Goal: Task Accomplishment & Management: Manage account settings

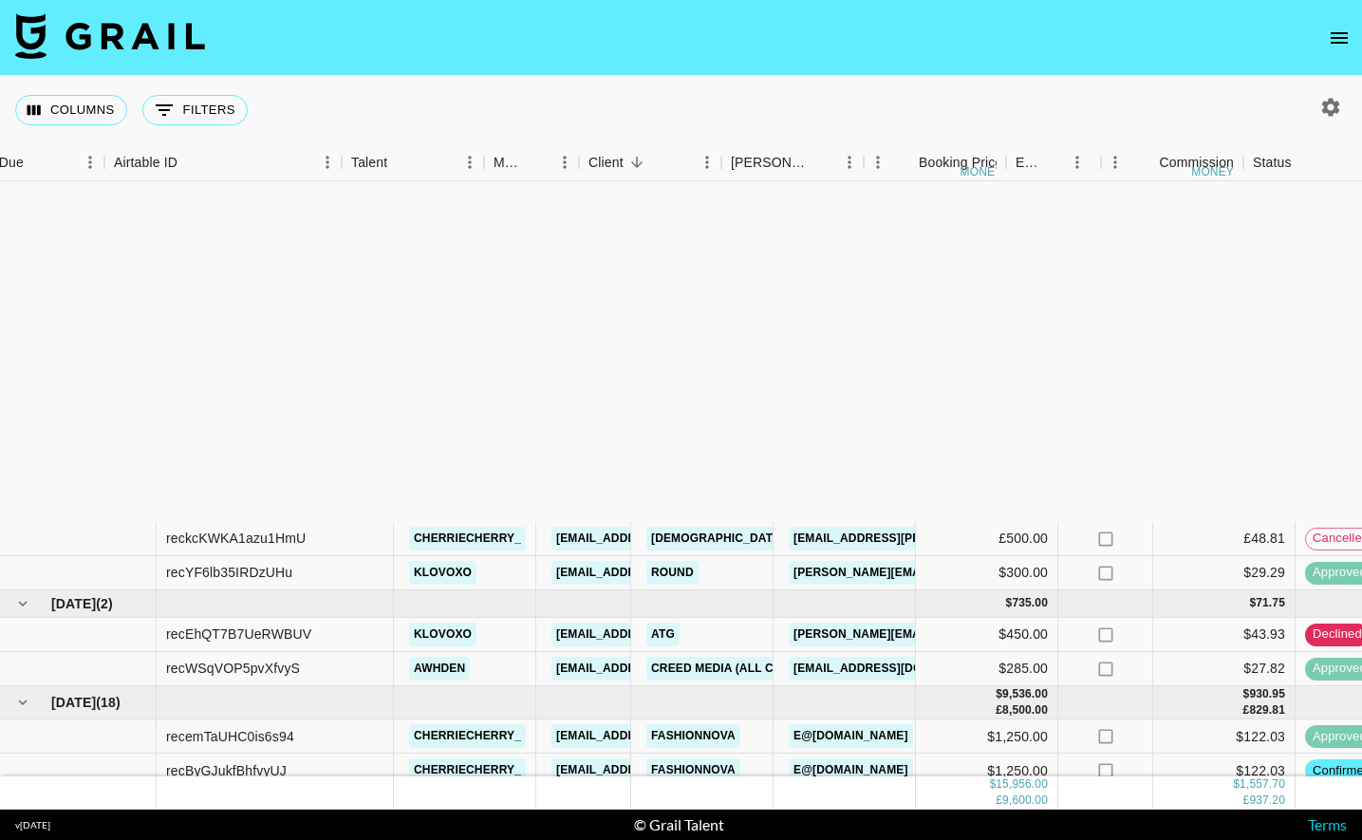
scroll to position [433, 52]
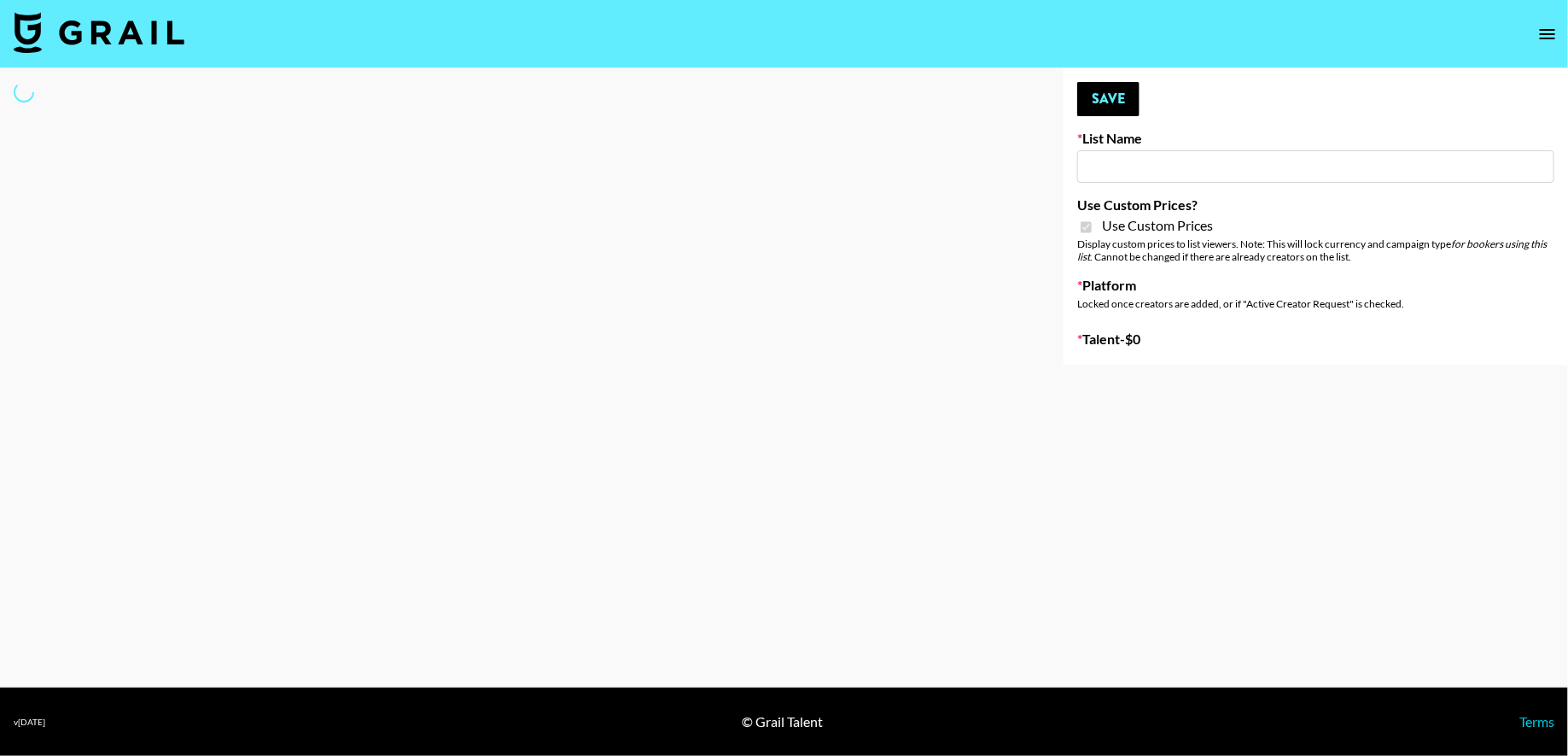
type input "FaceApp"
checkbox input "true"
select select "Brand"
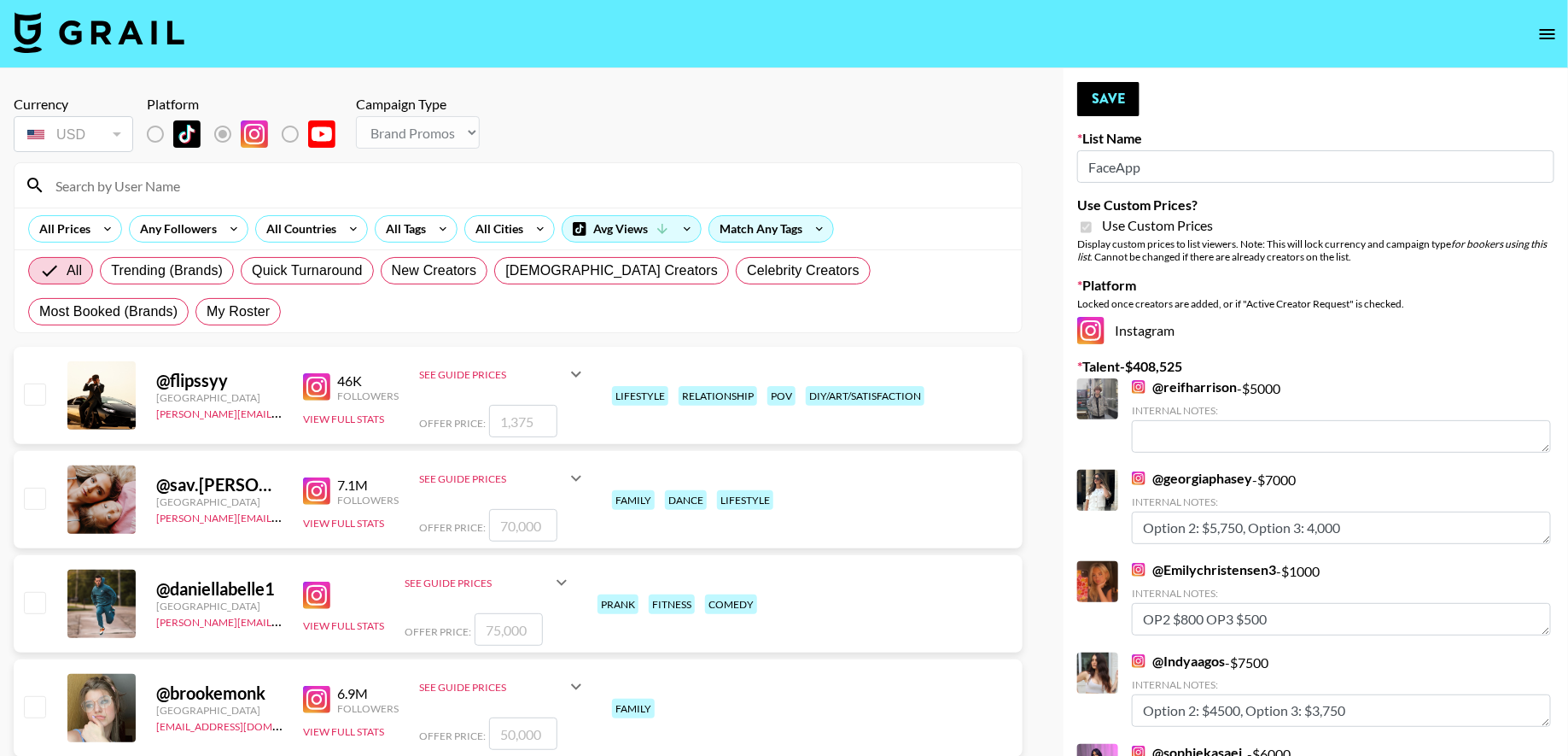
click at [351, 181] on input at bounding box center [528, 185] width 966 height 27
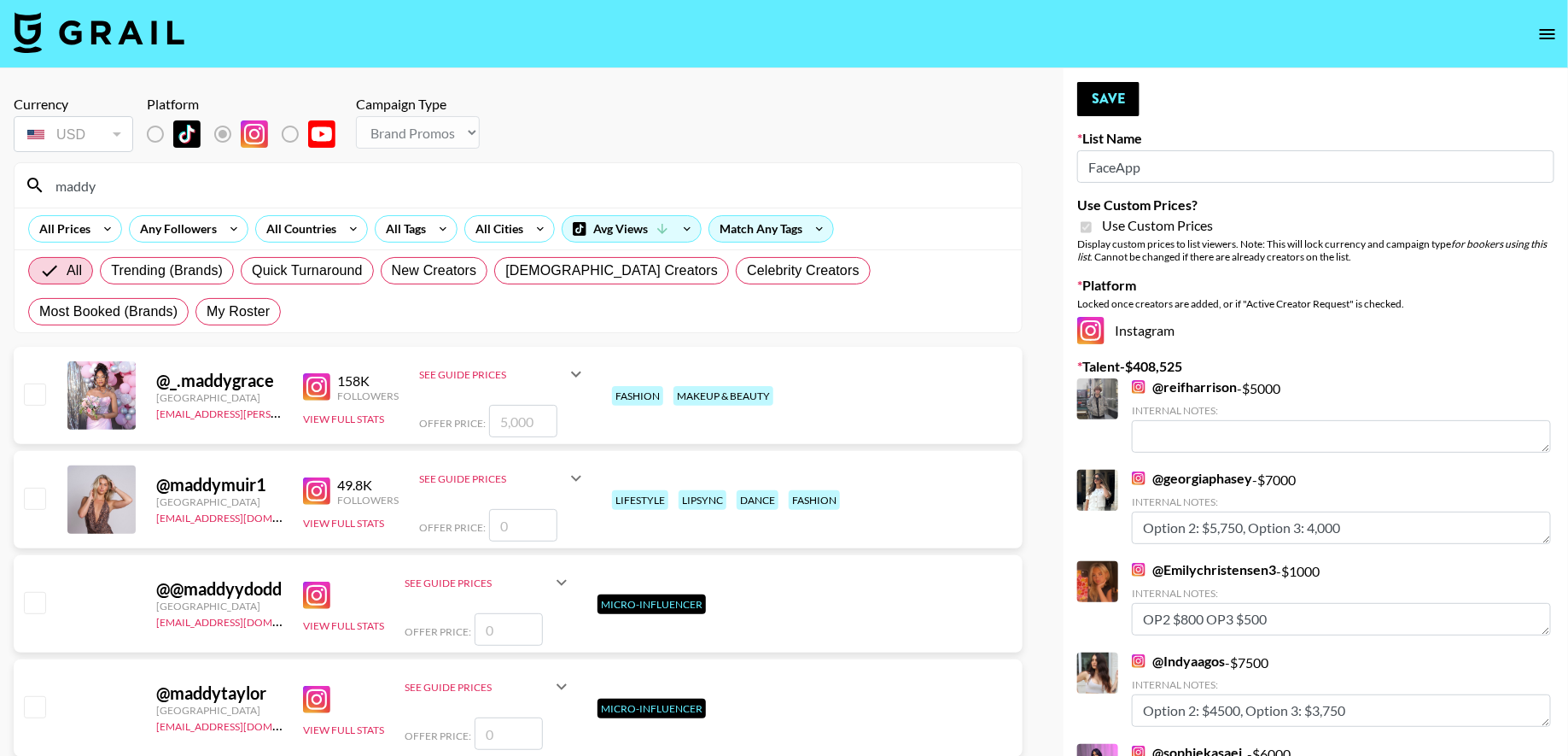
type input "maddy"
click at [31, 408] on div at bounding box center [33, 395] width 26 height 29
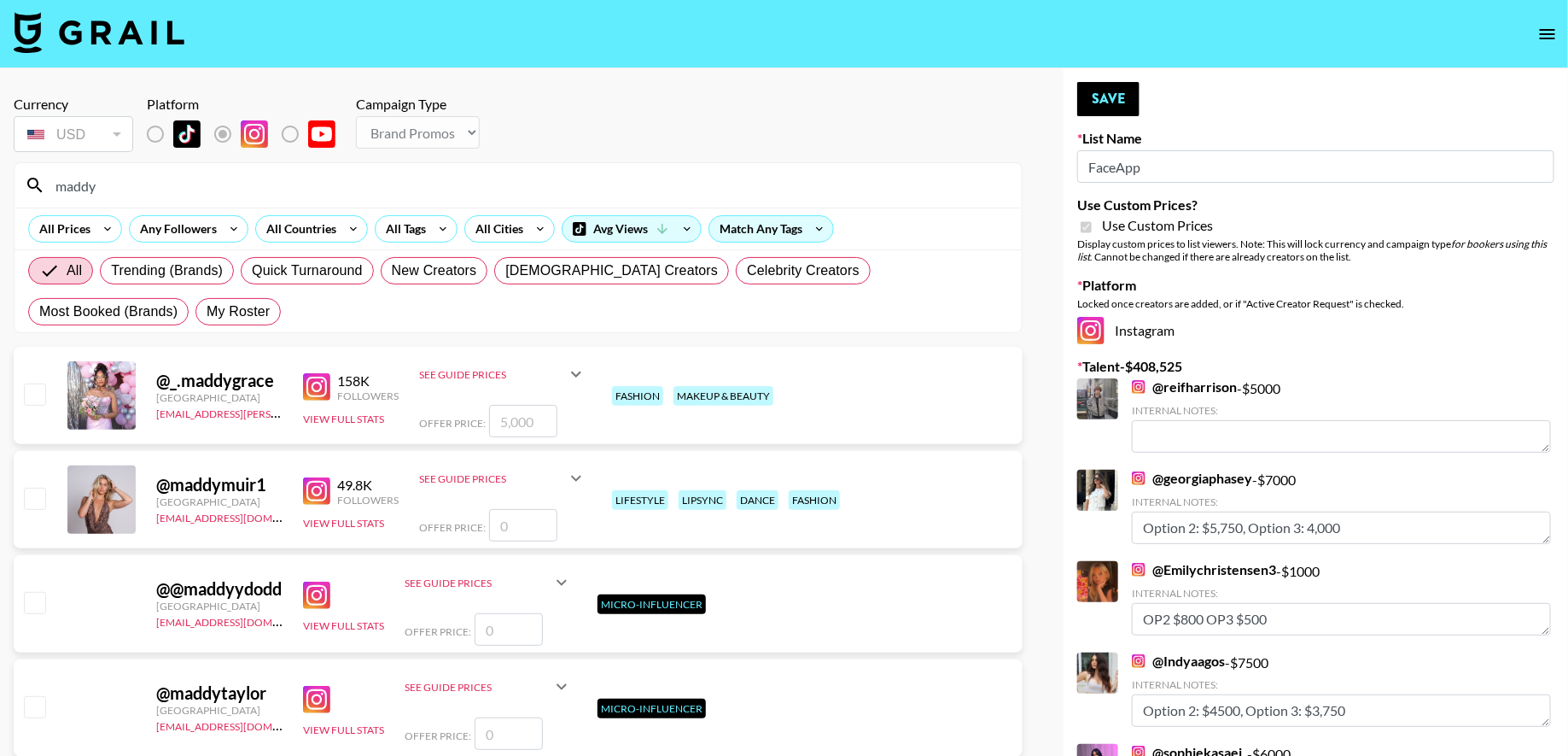
click at [31, 408] on div at bounding box center [33, 395] width 26 height 29
click at [34, 400] on input "checkbox" at bounding box center [34, 393] width 21 height 21
checkbox input "true"
click at [532, 418] on input "5000" at bounding box center [524, 421] width 68 height 32
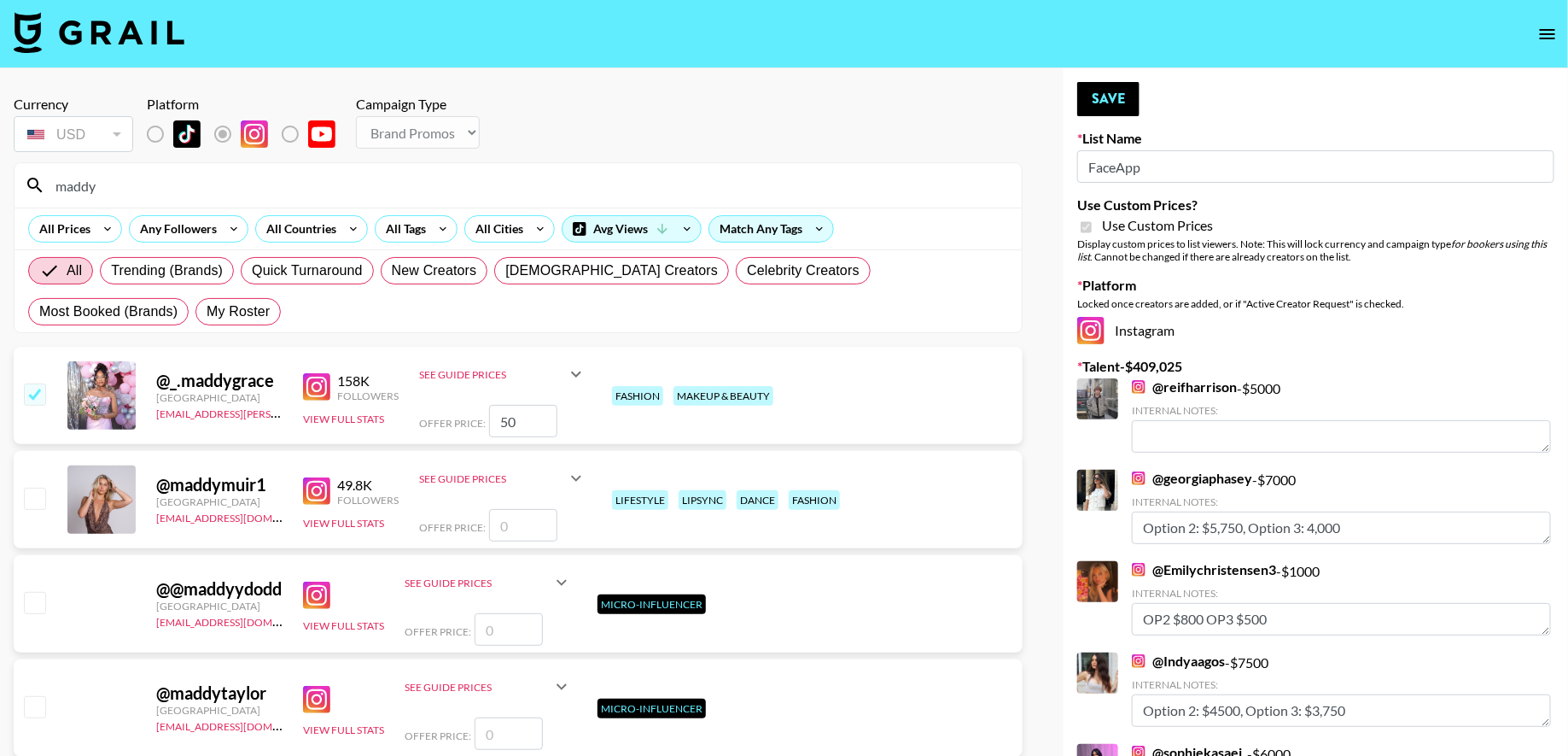
type input "5"
checkbox input "false"
checkbox input "true"
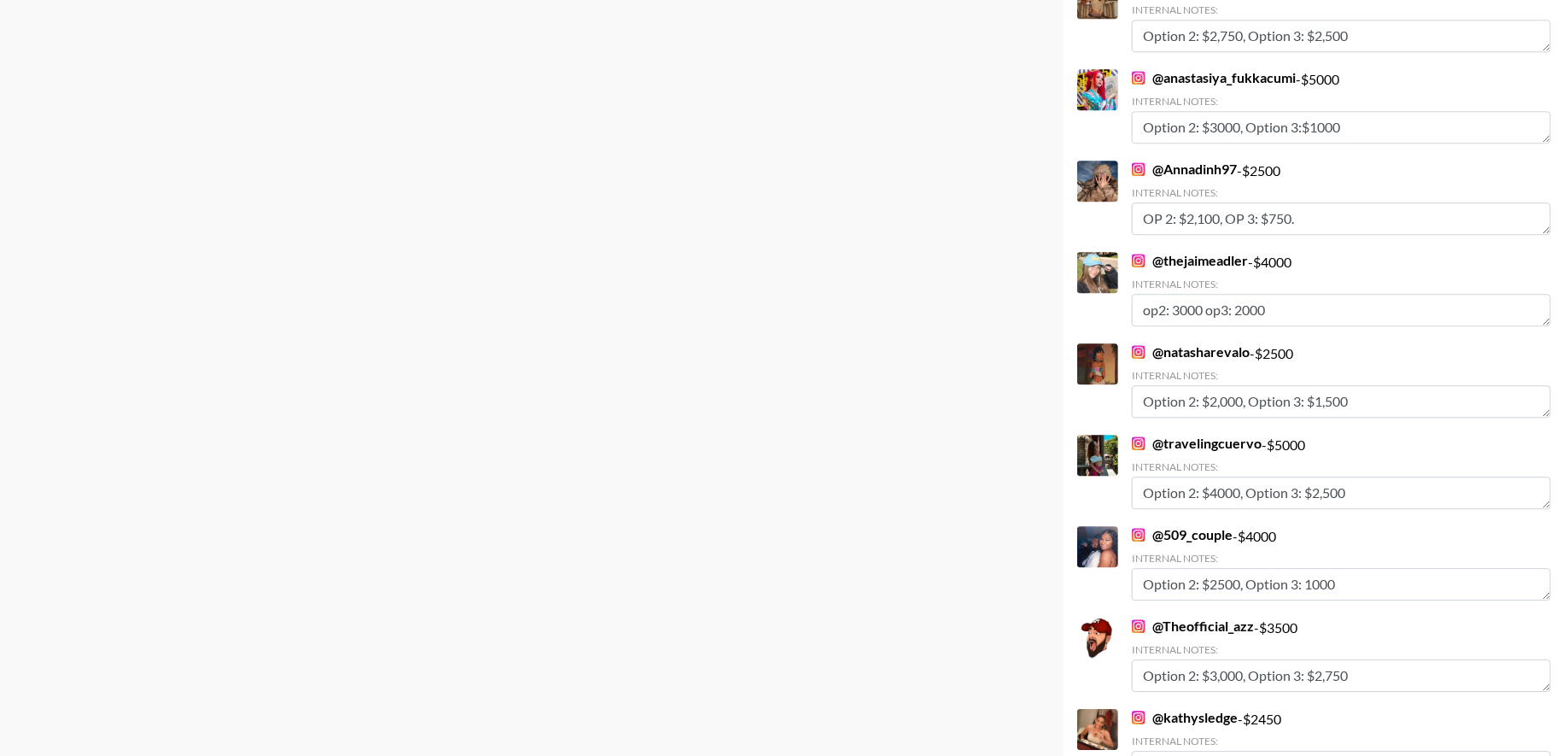
scroll to position [8611, 0]
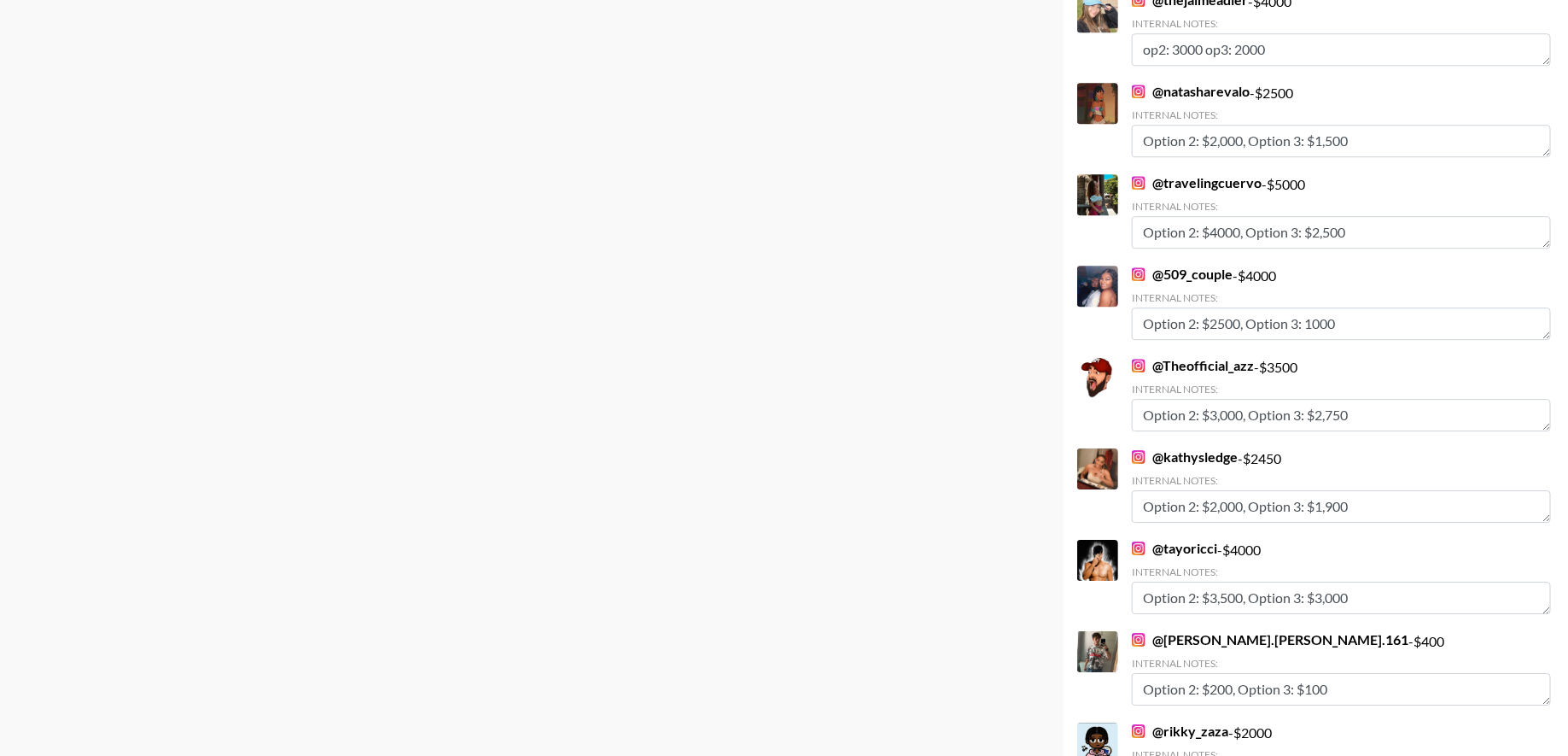
type input "2500"
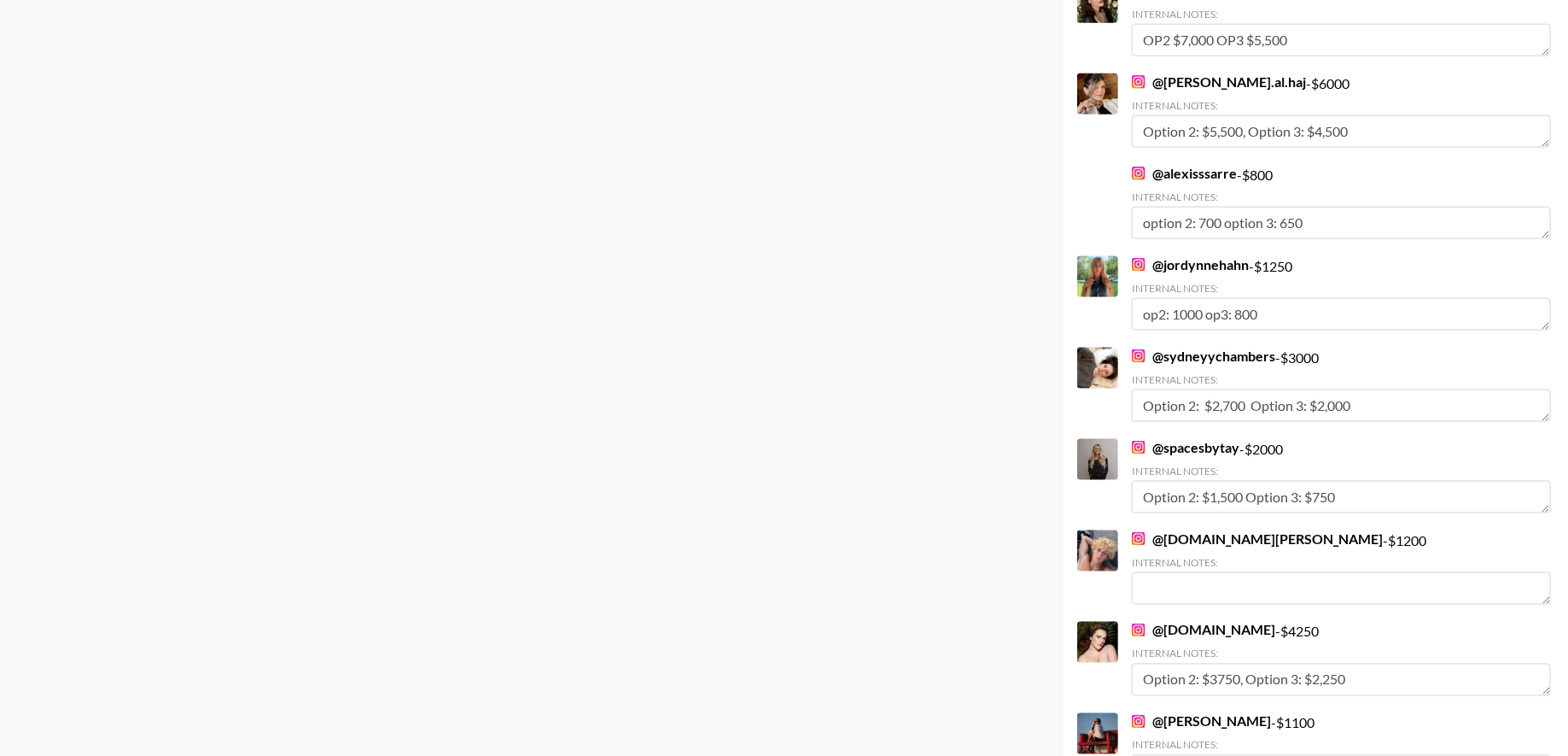
scroll to position [11070, 0]
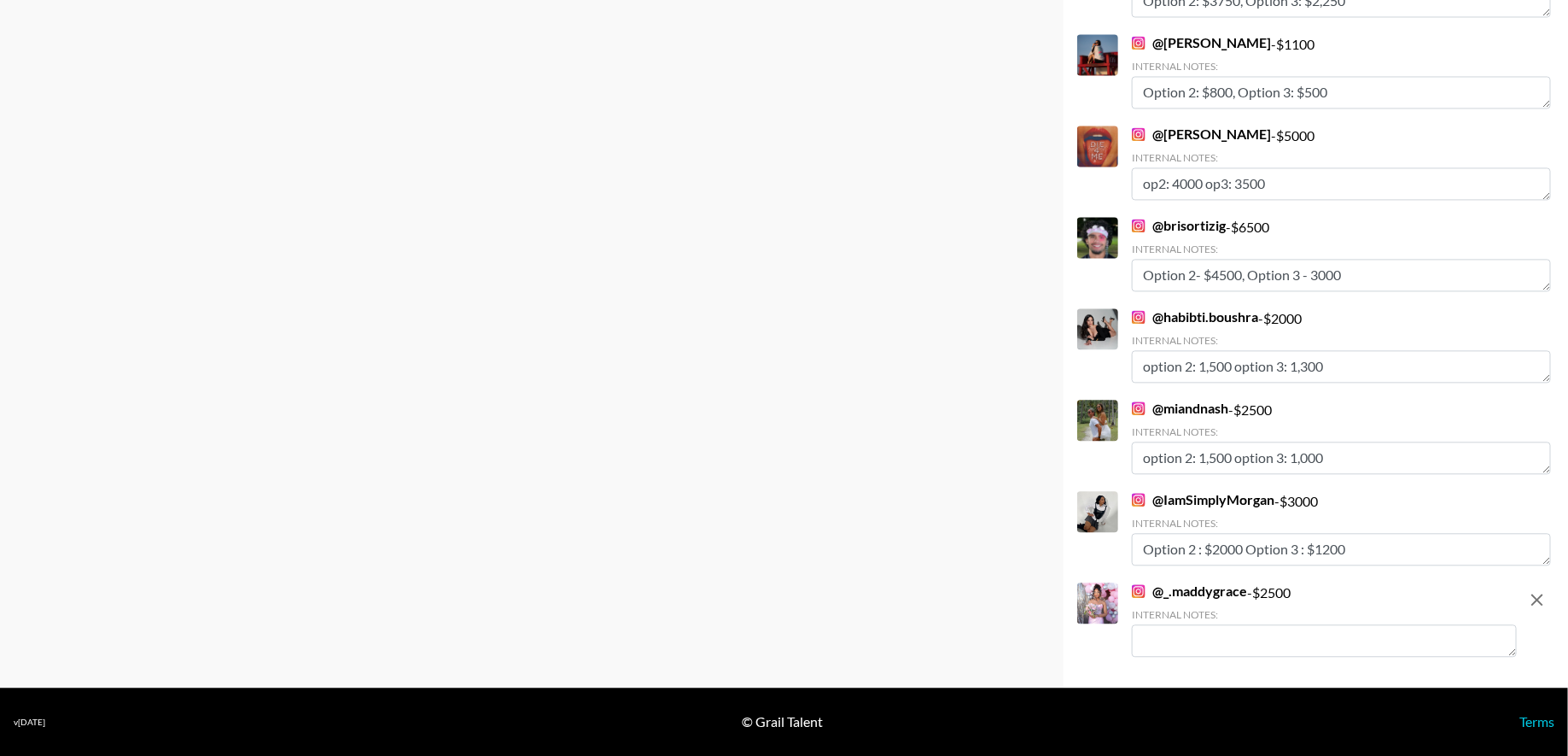
click at [1213, 640] on textarea at bounding box center [1324, 641] width 385 height 32
type textarea "P"
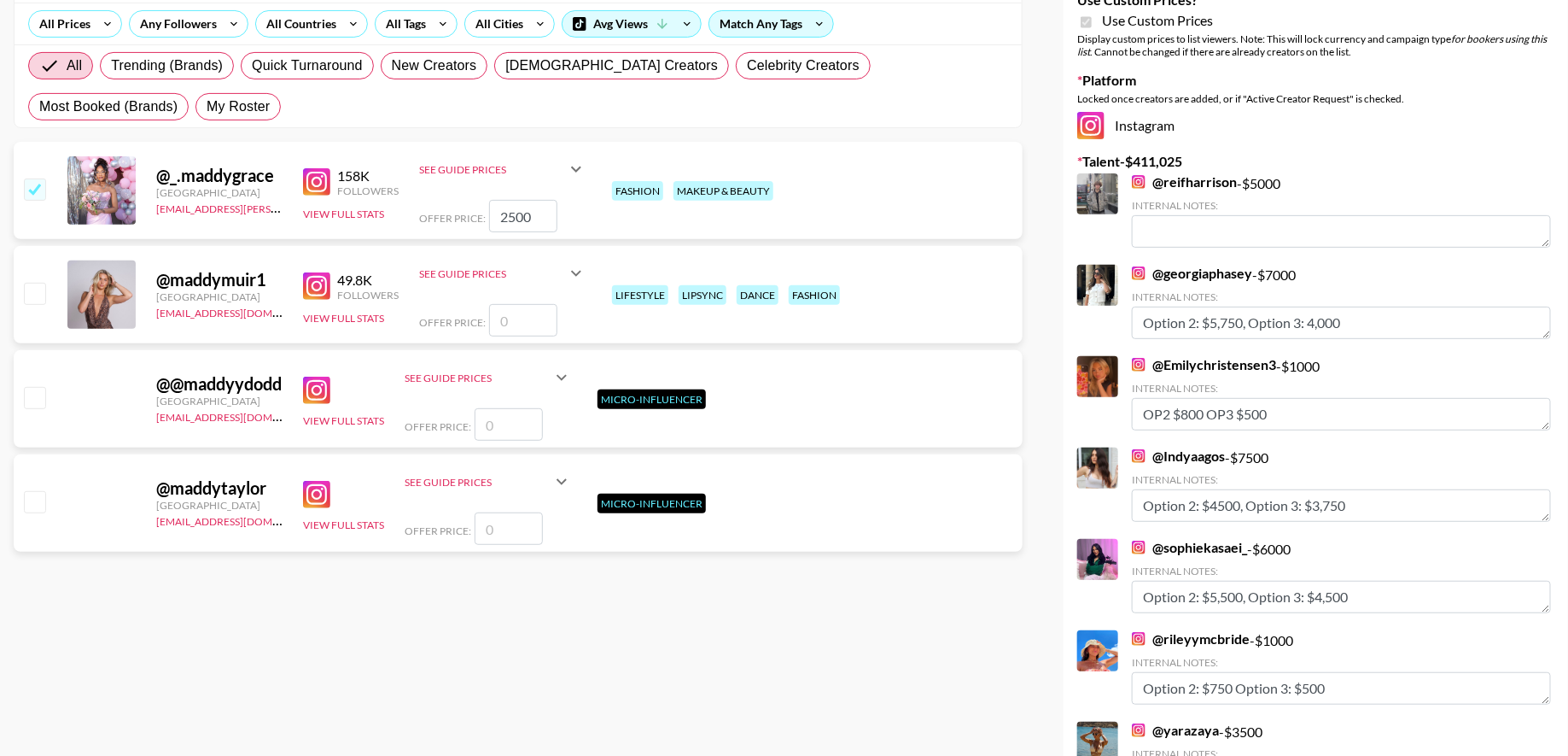
scroll to position [0, 0]
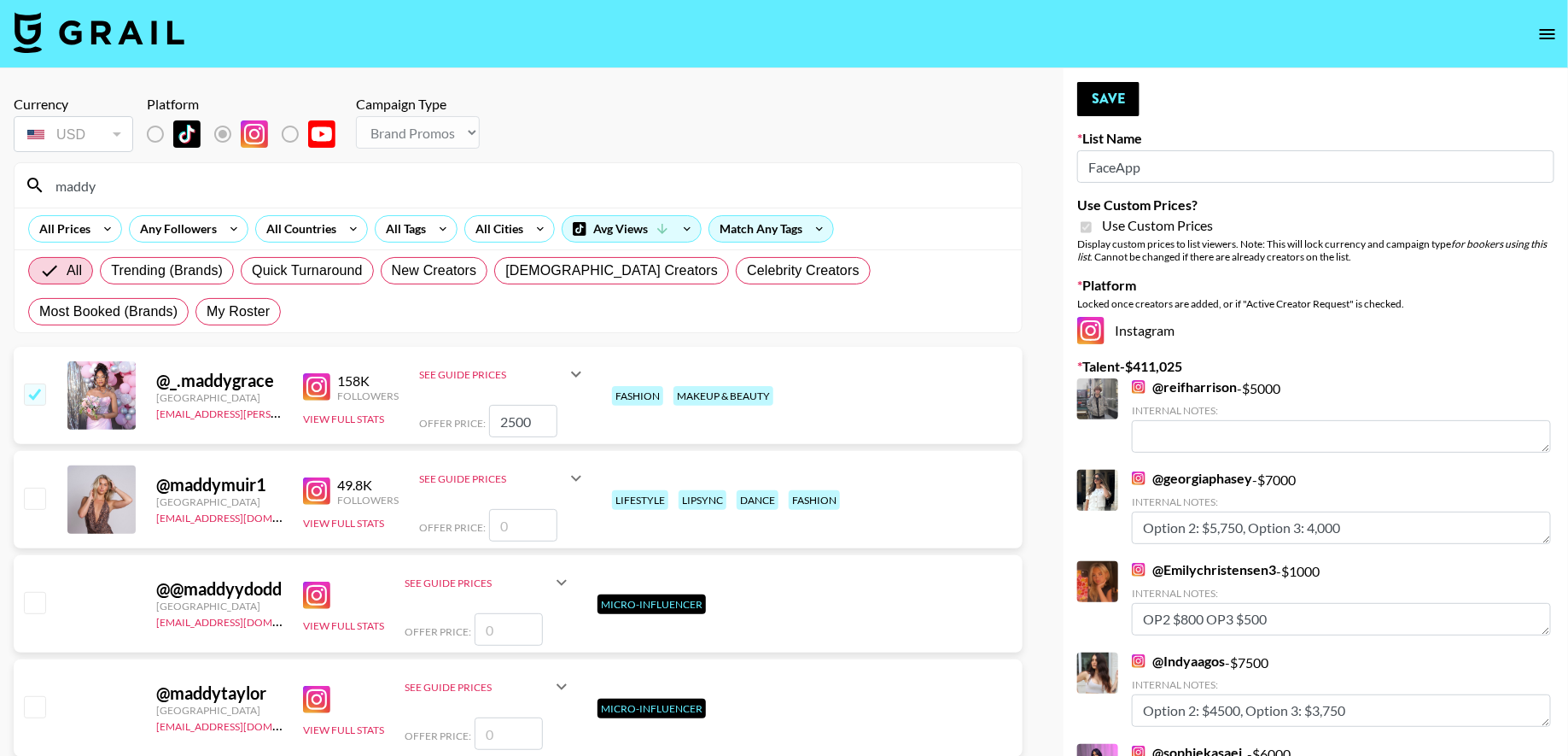
type textarea "Op2: 2000 Op3:1500"
click at [514, 420] on input "2500" at bounding box center [524, 421] width 68 height 32
type input "200"
checkbox input "false"
checkbox input "true"
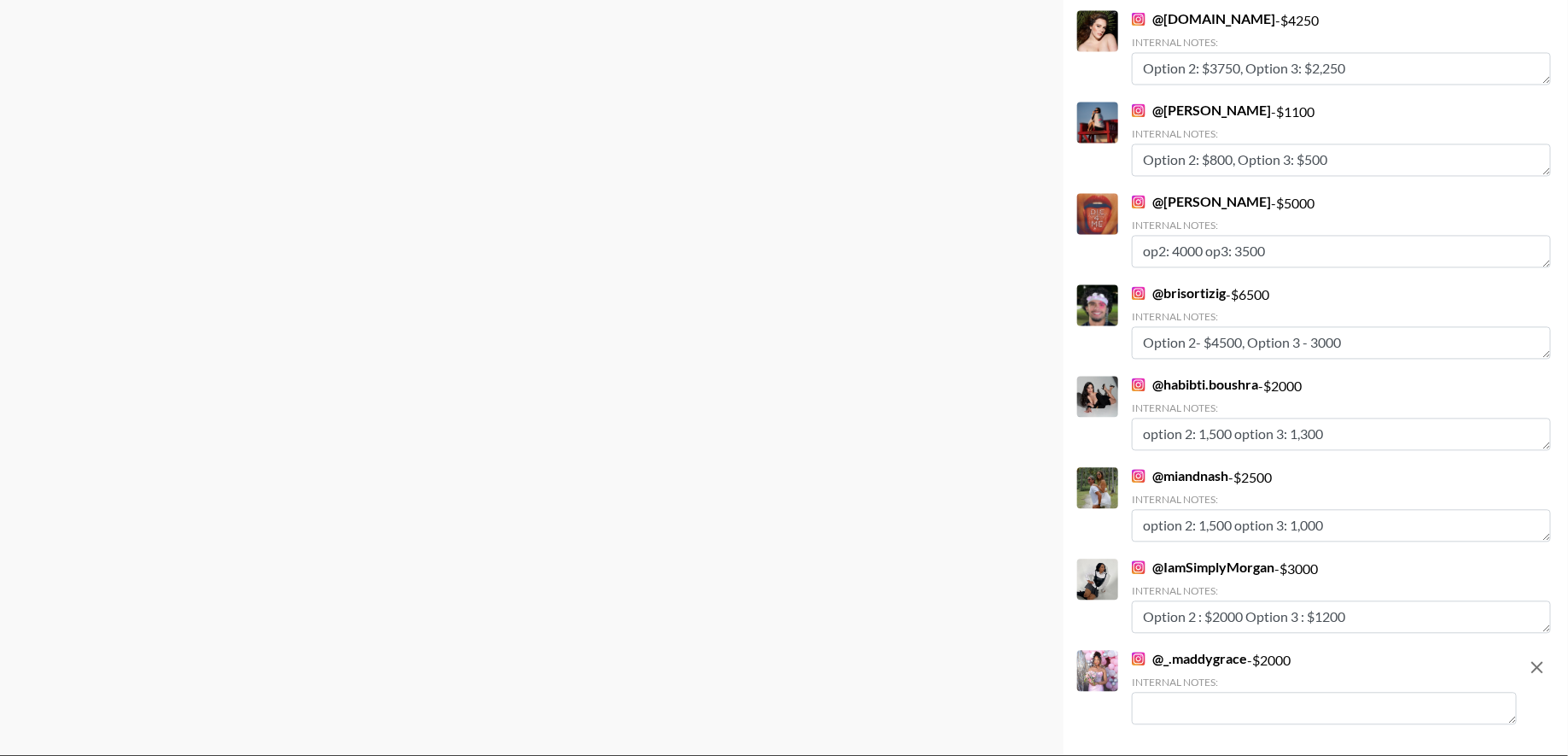
scroll to position [11070, 0]
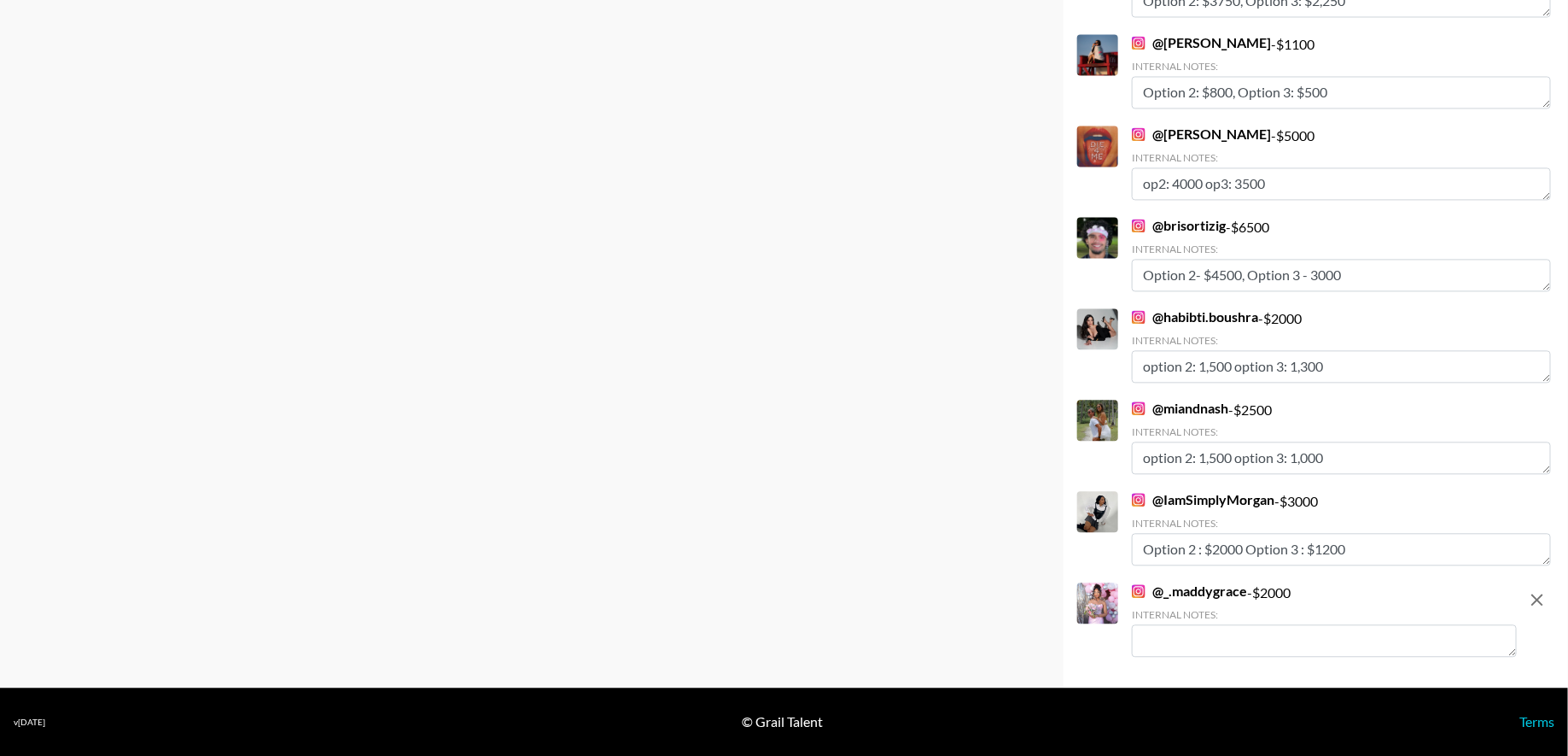
type input "2000"
click at [1208, 622] on div "Internal Notes:" at bounding box center [1324, 633] width 385 height 49
click at [1199, 647] on textarea at bounding box center [1324, 641] width 385 height 32
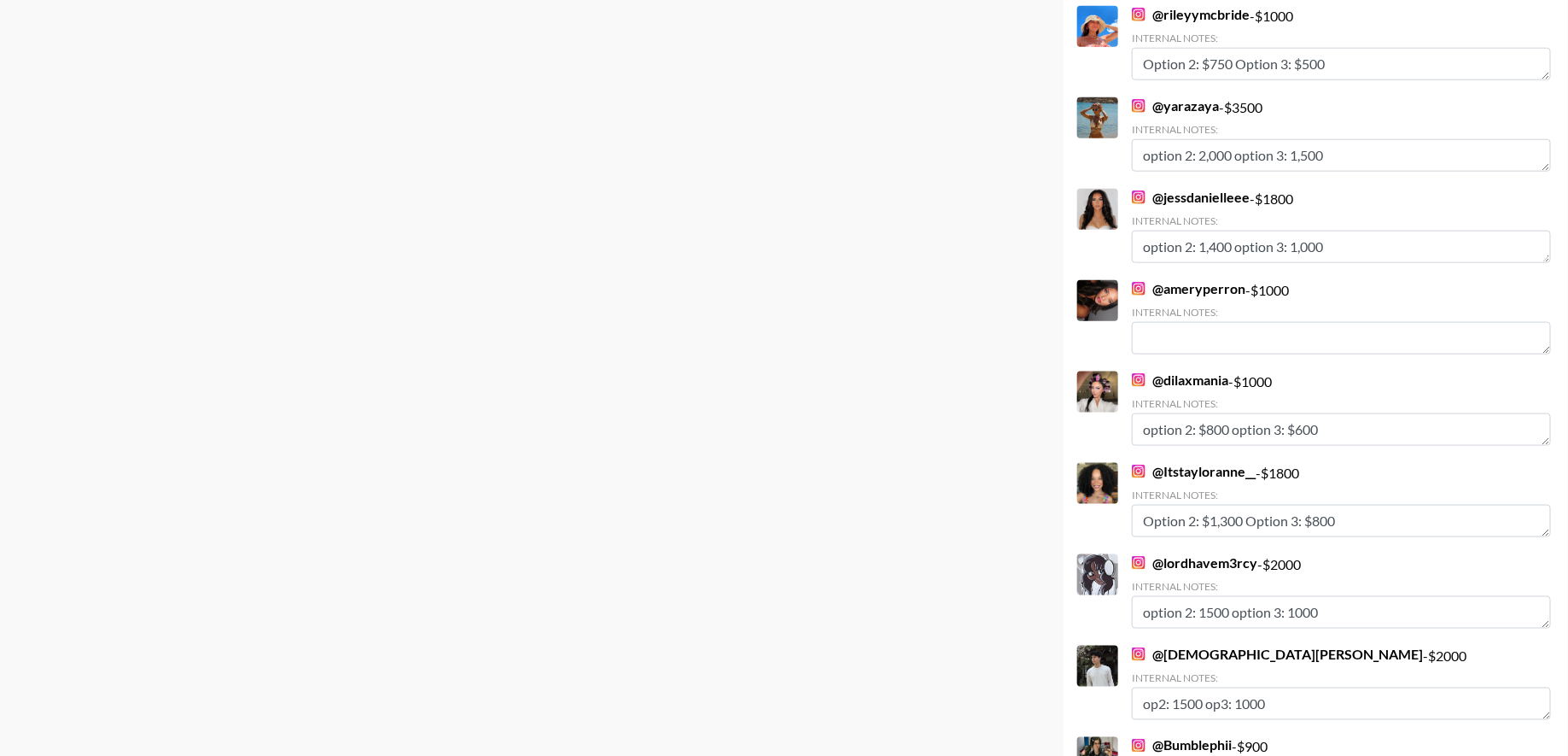
scroll to position [0, 0]
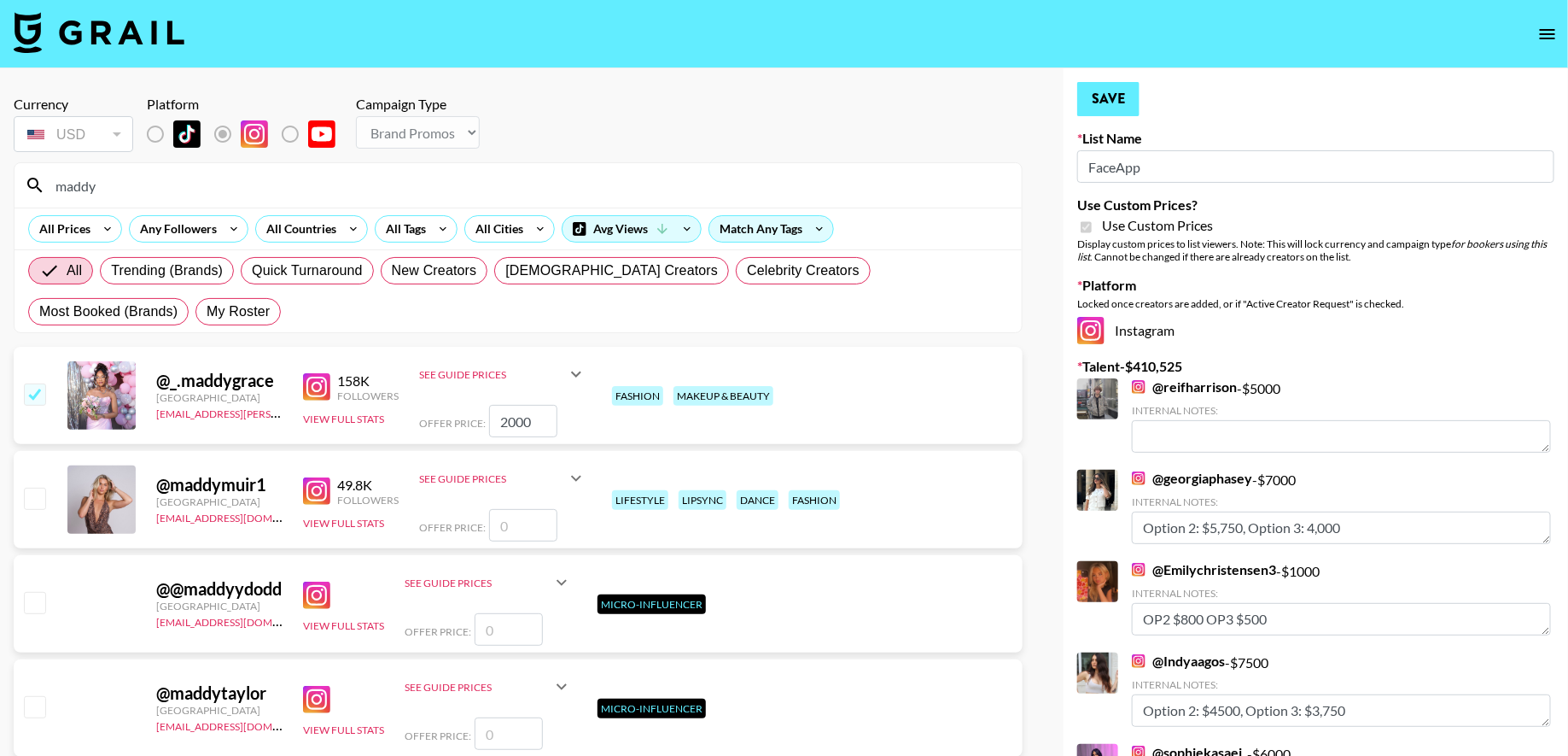
type textarea "Op2: 1500 Option 3: 1000"
click at [1134, 92] on button "Save" at bounding box center [1107, 99] width 62 height 34
